Goal: Task Accomplishment & Management: Use online tool/utility

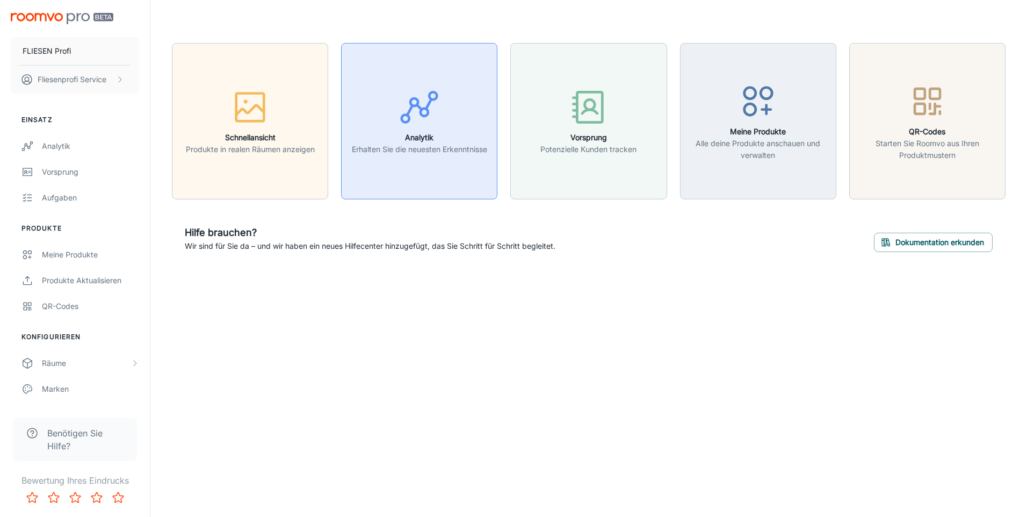
click at [400, 136] on h6 "Analytik" at bounding box center [419, 138] width 135 height 12
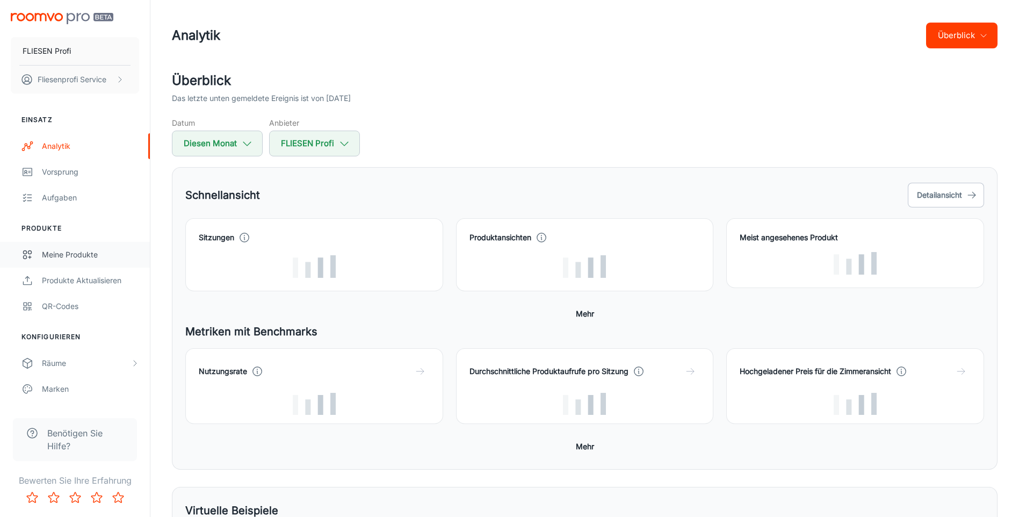
click at [51, 253] on div "Meine Produkte" at bounding box center [90, 255] width 97 height 12
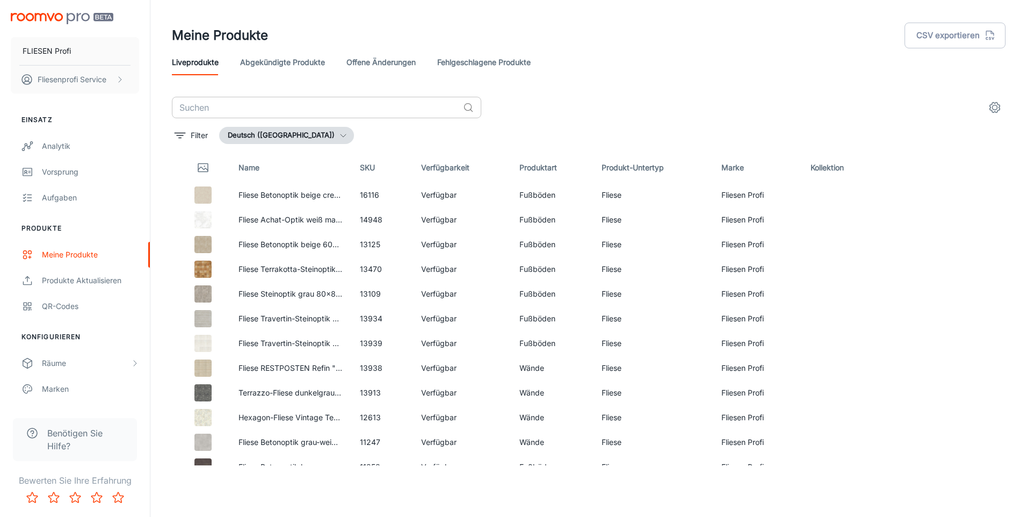
click at [264, 106] on input "text" at bounding box center [315, 107] width 287 height 21
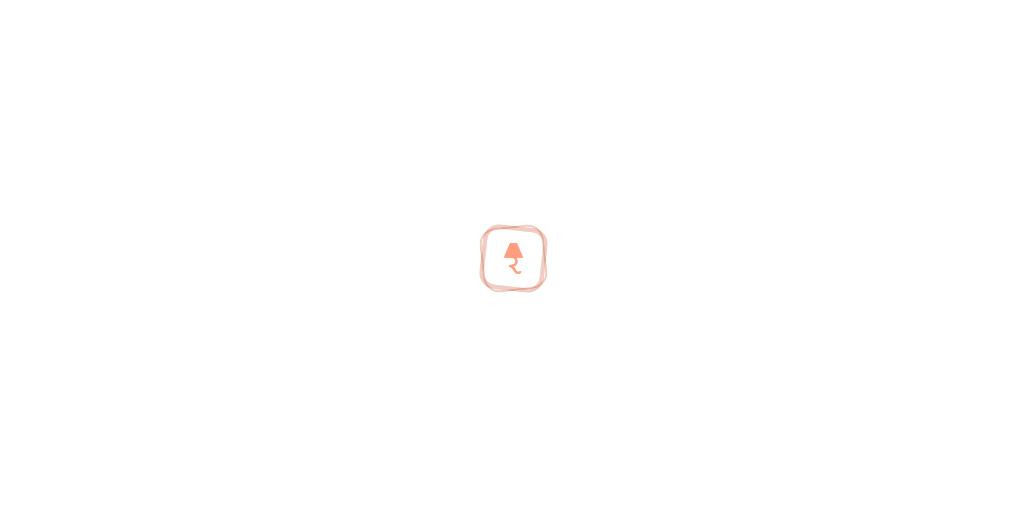
type input "habitat"
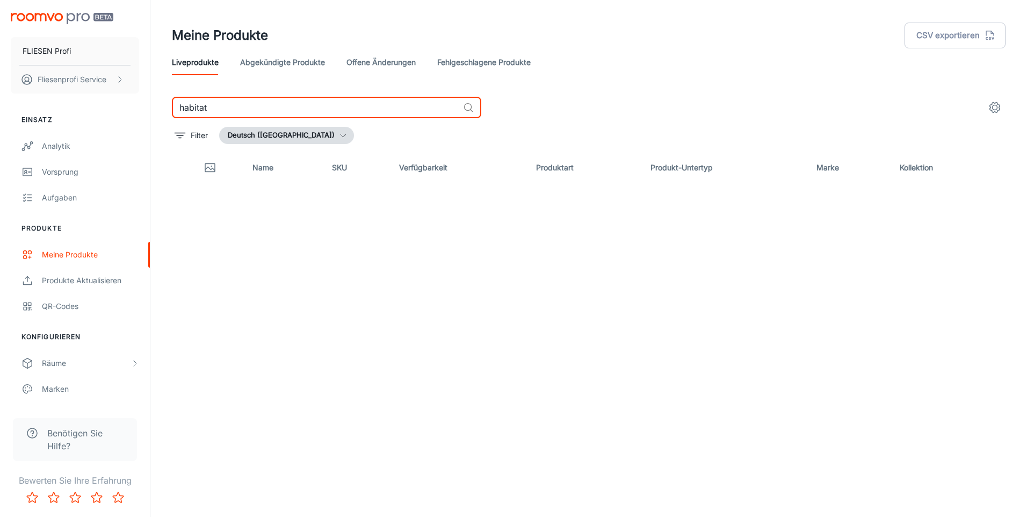
click at [705, 112] on div "habitat ​" at bounding box center [588, 107] width 833 height 21
click at [465, 60] on link "Fehlgeschlagene Produkte" at bounding box center [483, 62] width 93 height 26
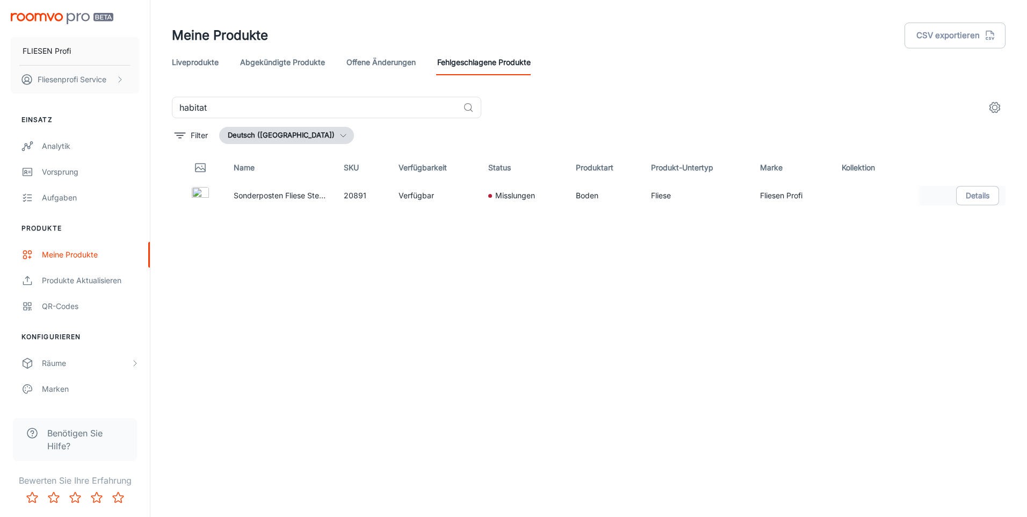
click at [510, 197] on p "Misslungen" at bounding box center [515, 196] width 40 height 12
click at [973, 194] on button "Details" at bounding box center [977, 195] width 43 height 19
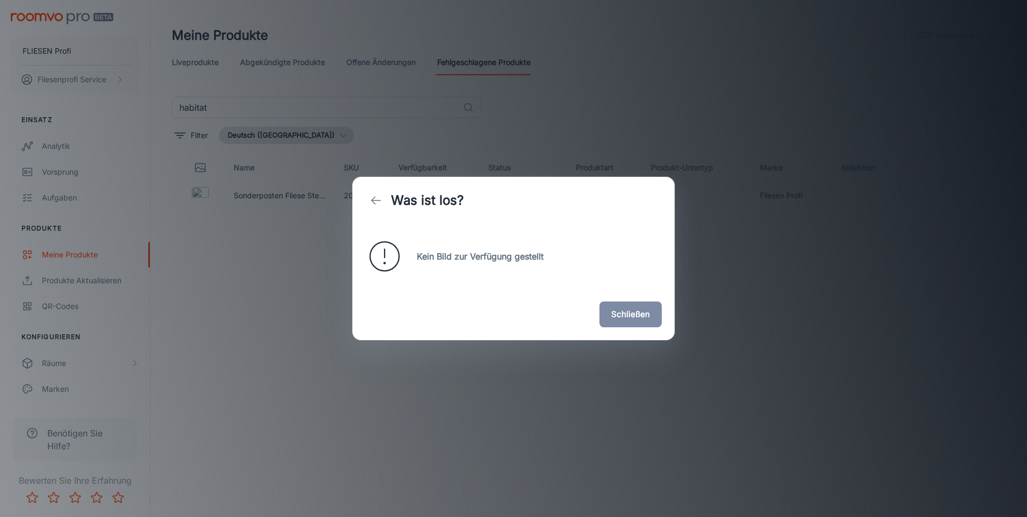
click at [616, 310] on button "Schließen" at bounding box center [630, 314] width 62 height 26
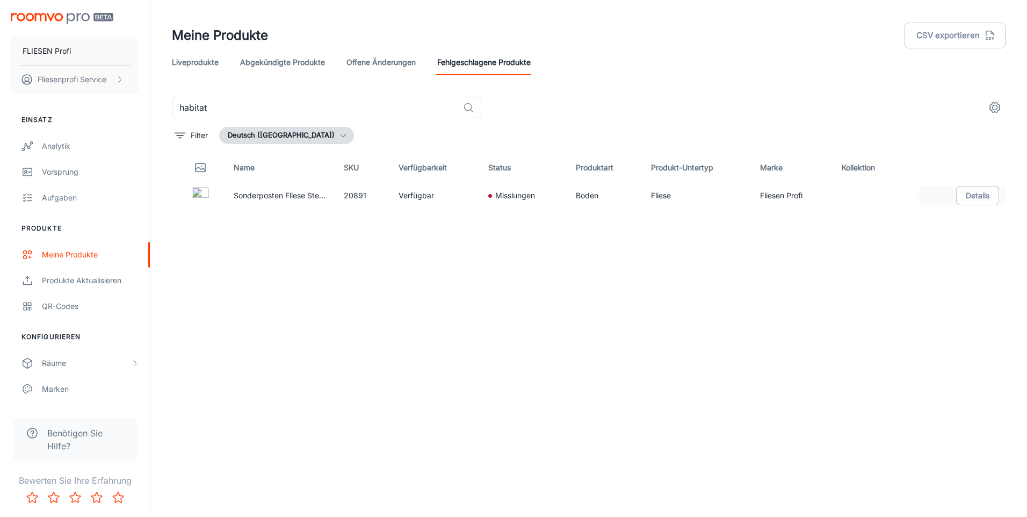
click at [261, 190] on p "Sonderposten Fliese Steinoptik [PERSON_NAME] 120 x 120 cm "Habitat Taupe" [PERS…" at bounding box center [280, 196] width 93 height 12
click at [206, 194] on img at bounding box center [200, 195] width 17 height 17
click at [506, 198] on p "Failed" at bounding box center [515, 196] width 21 height 12
click at [974, 197] on button "Details" at bounding box center [977, 195] width 43 height 19
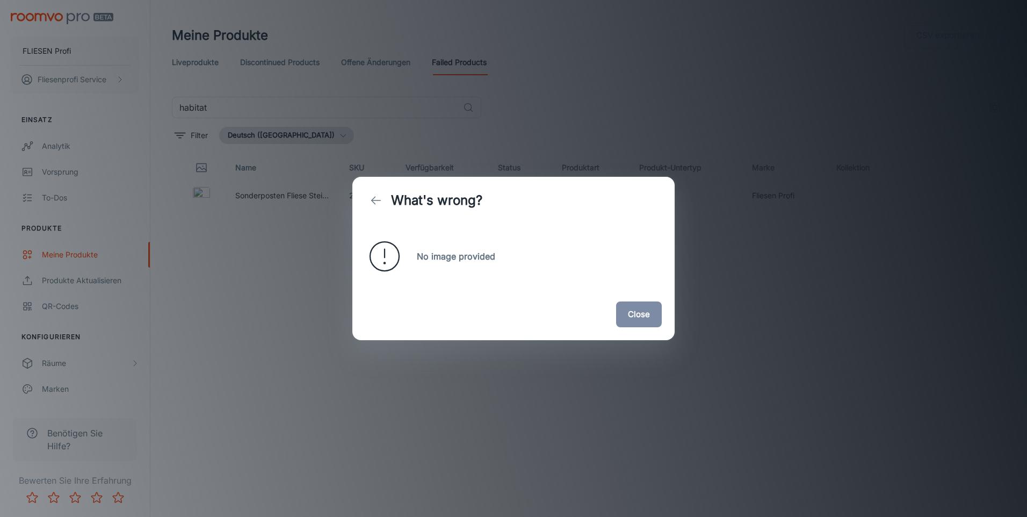
click at [638, 320] on button "Close" at bounding box center [639, 314] width 46 height 26
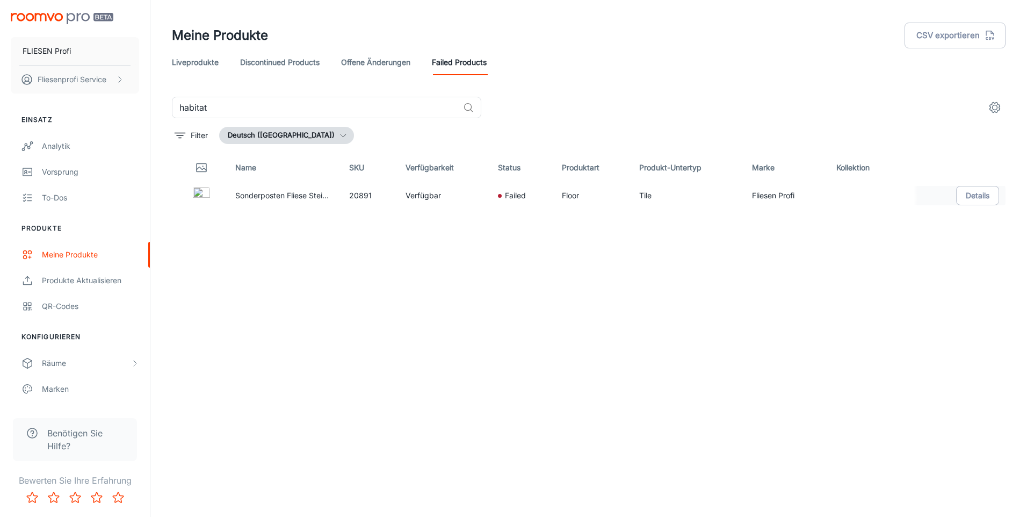
click at [200, 191] on img at bounding box center [201, 195] width 17 height 17
click at [199, 194] on img at bounding box center [201, 195] width 17 height 17
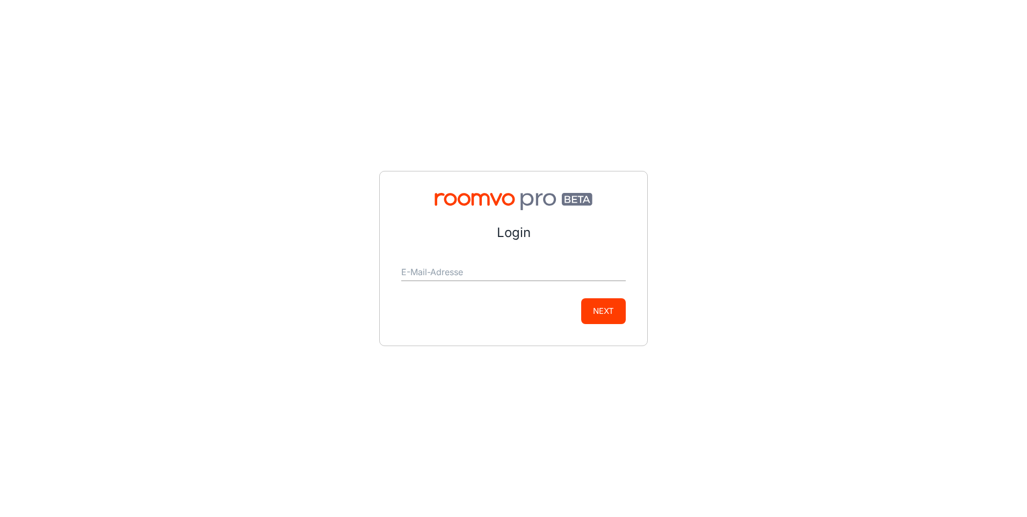
drag, startPoint x: 891, startPoint y: 80, endPoint x: 460, endPoint y: 274, distance: 472.9
click at [460, 274] on input "E-Mail-Adresse" at bounding box center [513, 272] width 224 height 17
type input "service@fliesenprofi.de"
click at [581, 298] on button "Next" at bounding box center [603, 311] width 45 height 26
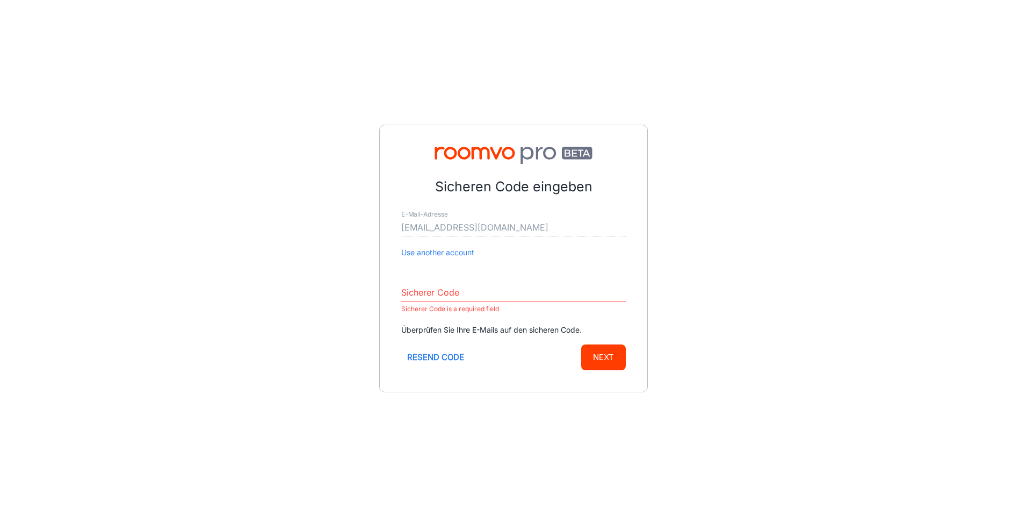
click at [436, 299] on input "Sicherer Code" at bounding box center [513, 292] width 224 height 17
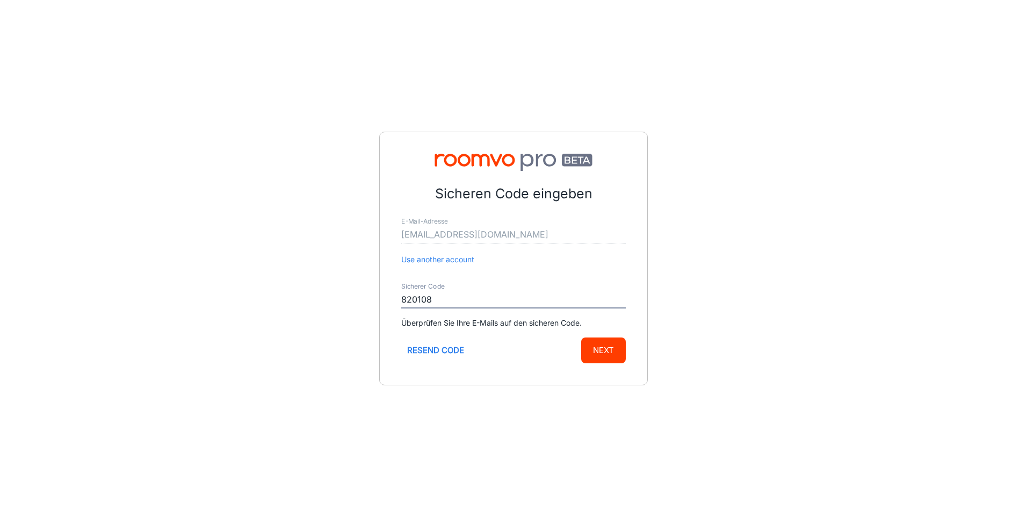
type input "820108"
click at [581, 337] on button "Next" at bounding box center [603, 350] width 45 height 26
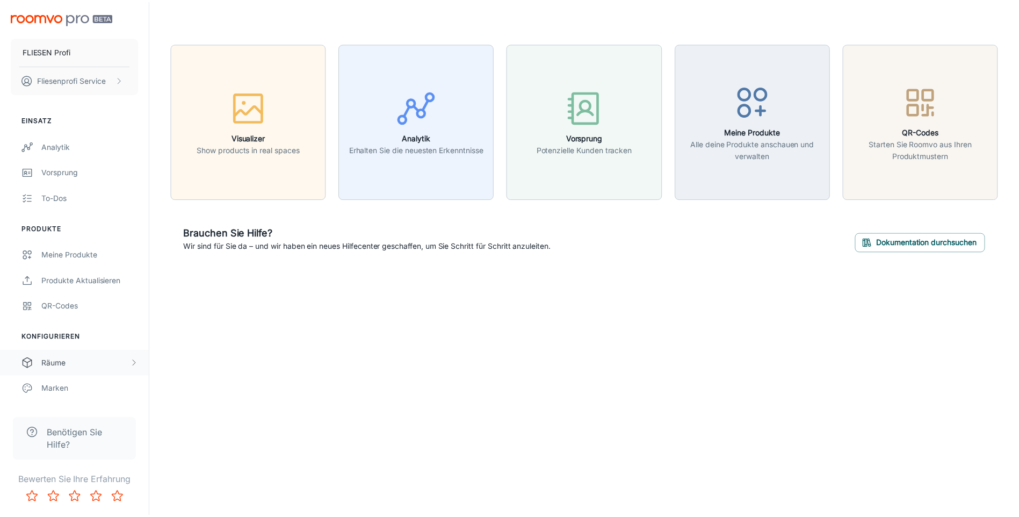
scroll to position [54, 0]
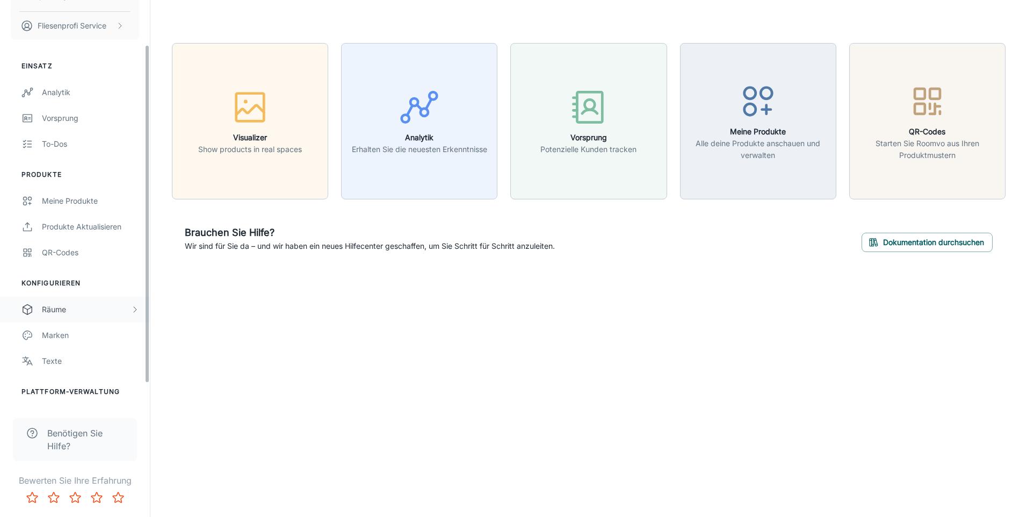
drag, startPoint x: 38, startPoint y: 297, endPoint x: 48, endPoint y: 303, distance: 11.6
click at [43, 300] on div "Räume" at bounding box center [75, 309] width 150 height 26
click at [47, 303] on div "Räume" at bounding box center [86, 309] width 89 height 12
click at [46, 307] on div "Räume" at bounding box center [86, 309] width 89 height 12
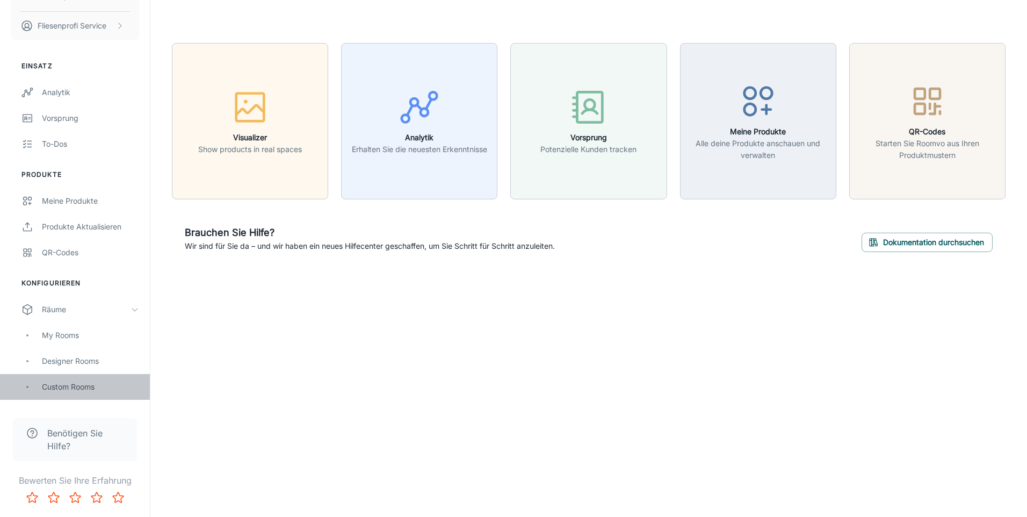
click at [59, 385] on div "Custom Rooms" at bounding box center [90, 387] width 97 height 12
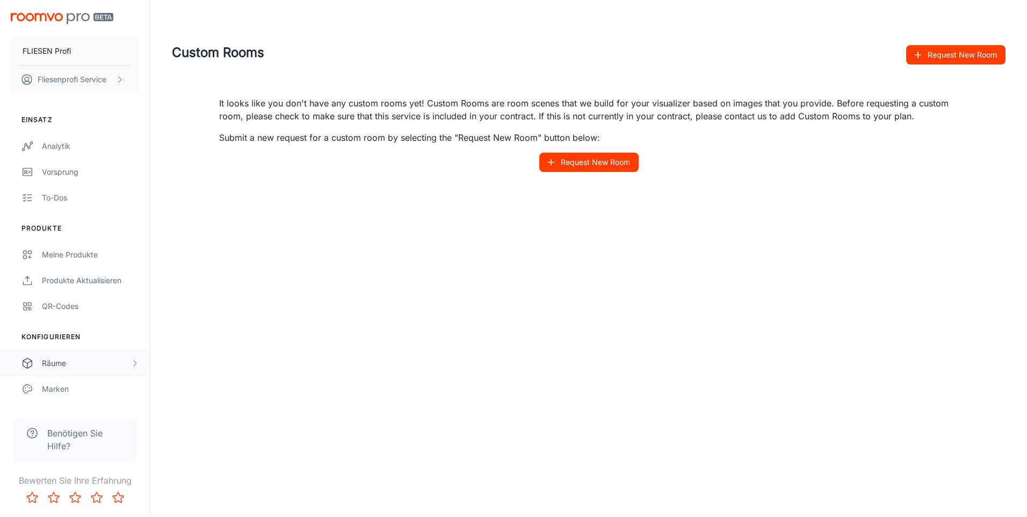
click at [37, 368] on div "Räume" at bounding box center [75, 363] width 150 height 26
click at [60, 390] on div "My Rooms" at bounding box center [90, 389] width 97 height 12
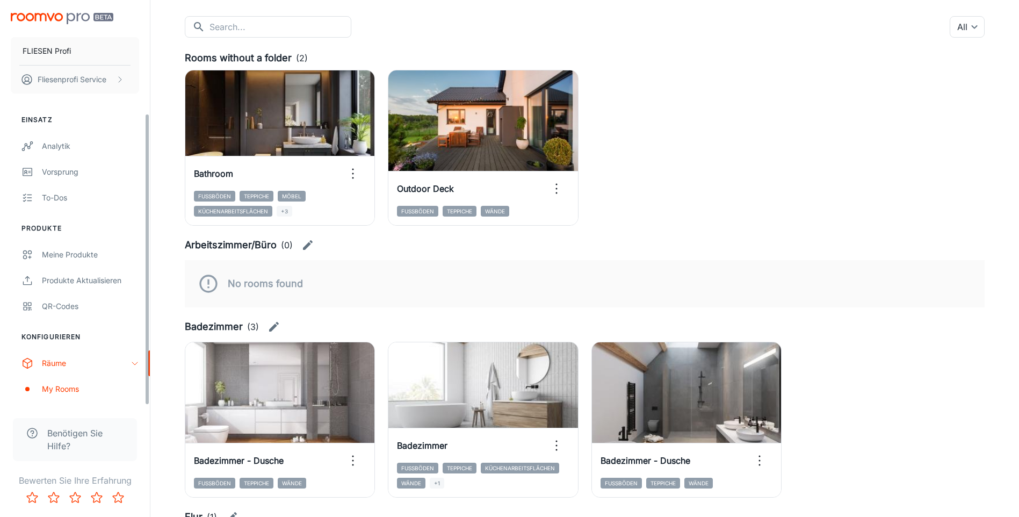
scroll to position [157, 0]
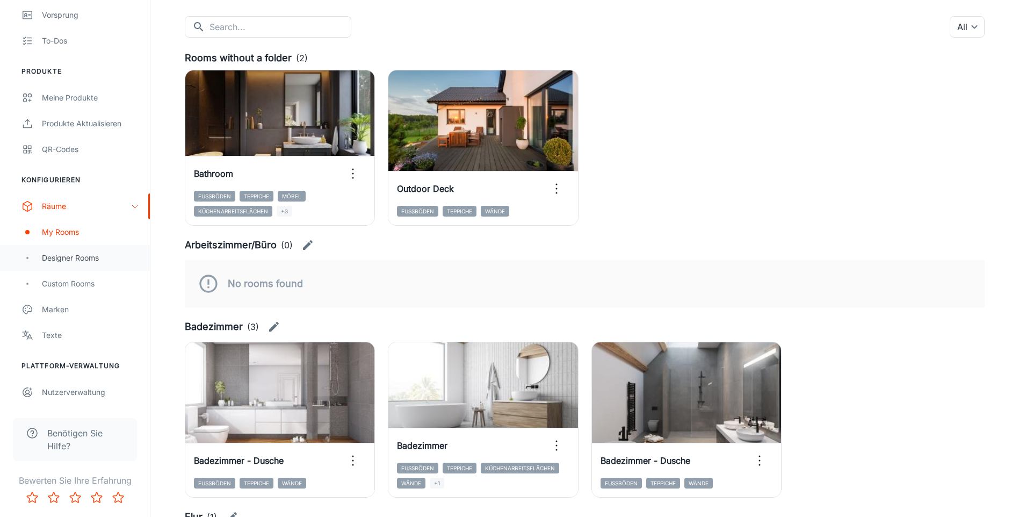
click at [47, 258] on div "Designer Rooms" at bounding box center [90, 258] width 97 height 12
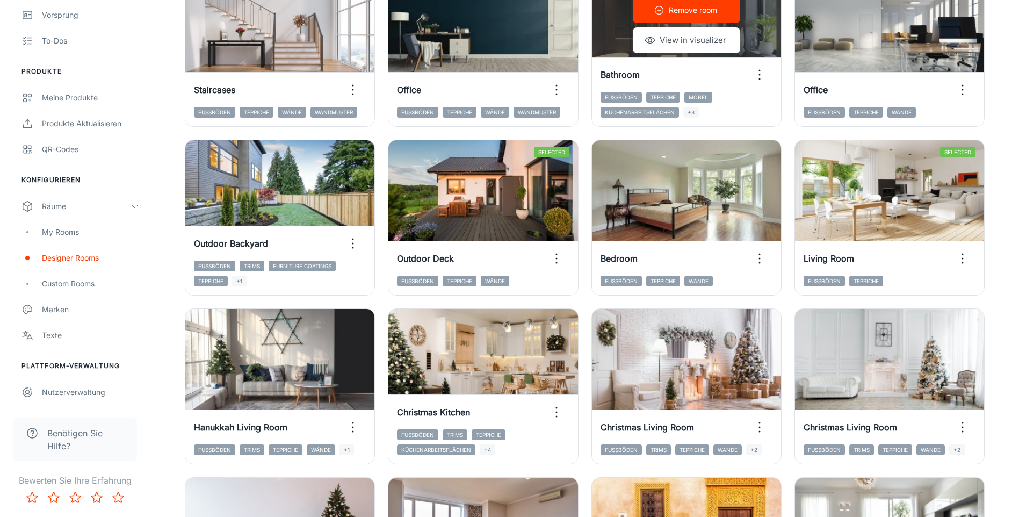
scroll to position [698, 0]
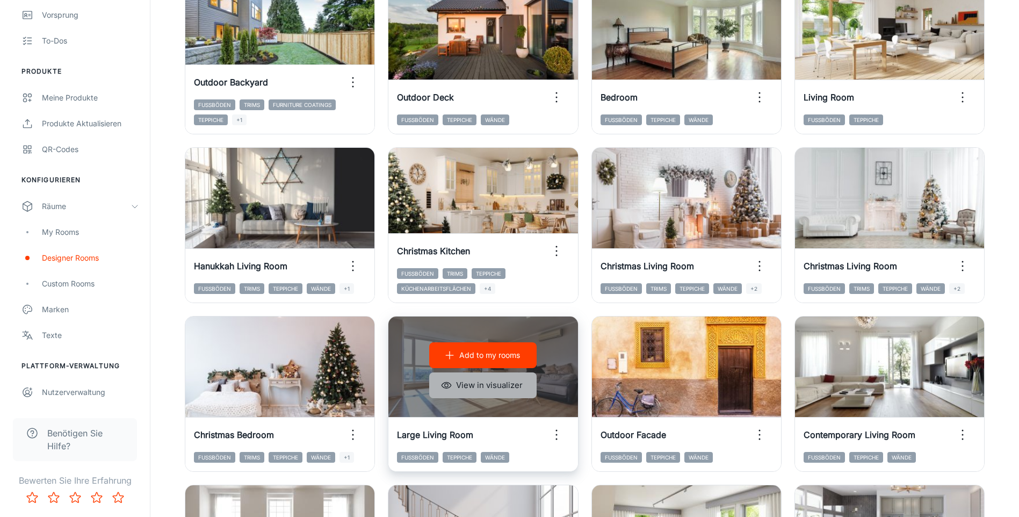
click at [481, 388] on button "View in visualizer" at bounding box center [482, 385] width 107 height 26
